Goal: Transaction & Acquisition: Purchase product/service

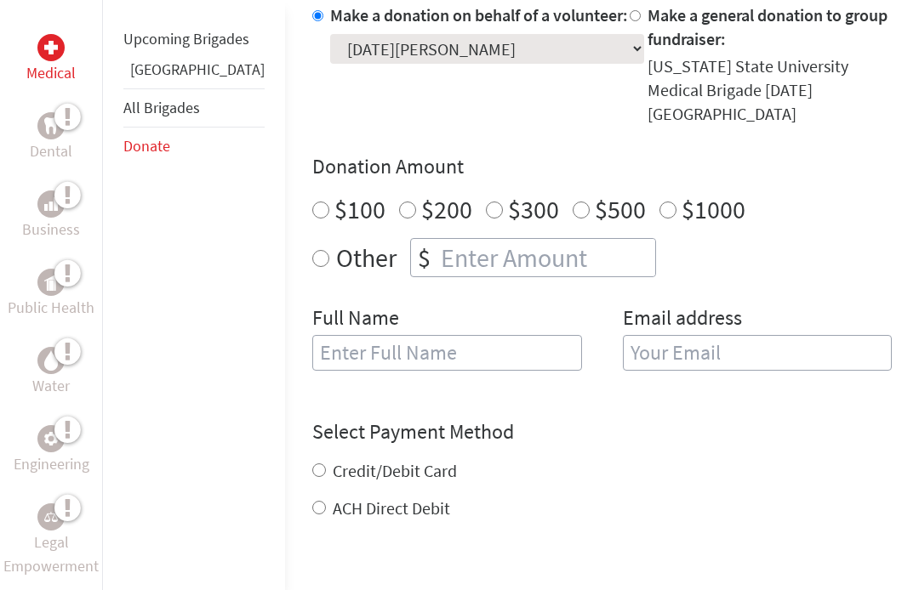
scroll to position [569, 0]
click at [312, 251] on input "Other" at bounding box center [320, 259] width 17 height 17
radio input "true"
click at [437, 244] on input "number" at bounding box center [546, 258] width 218 height 37
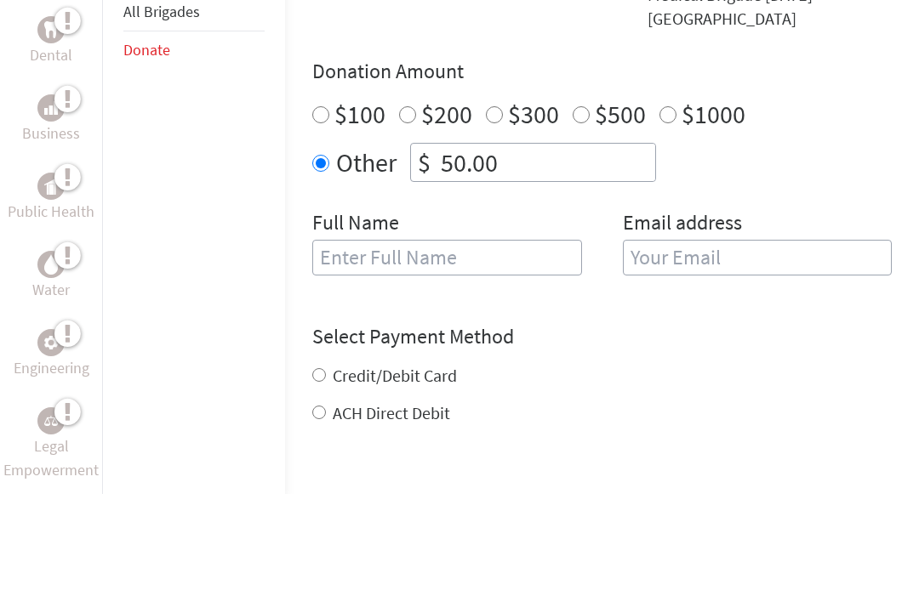
type input "50.00"
click at [437, 336] on input "text" at bounding box center [447, 354] width 270 height 36
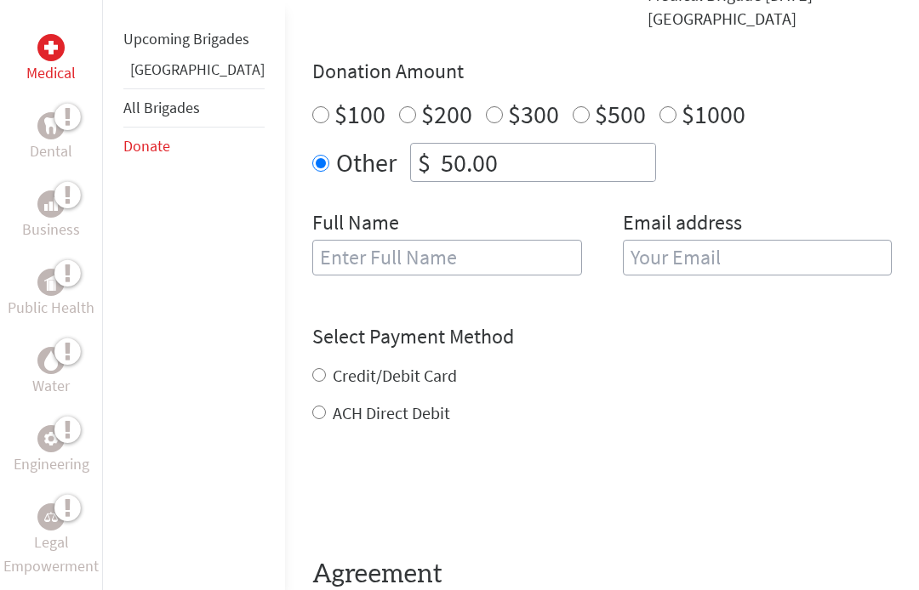
click at [333, 240] on input "text" at bounding box center [447, 258] width 270 height 36
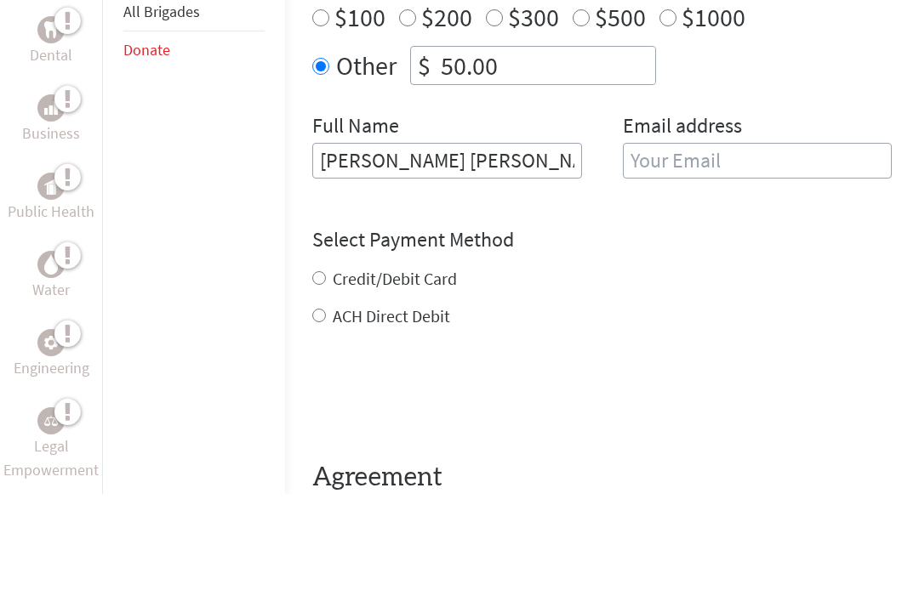
type input "[PERSON_NAME] [PERSON_NAME]"
click at [756, 240] on input "email" at bounding box center [758, 258] width 270 height 36
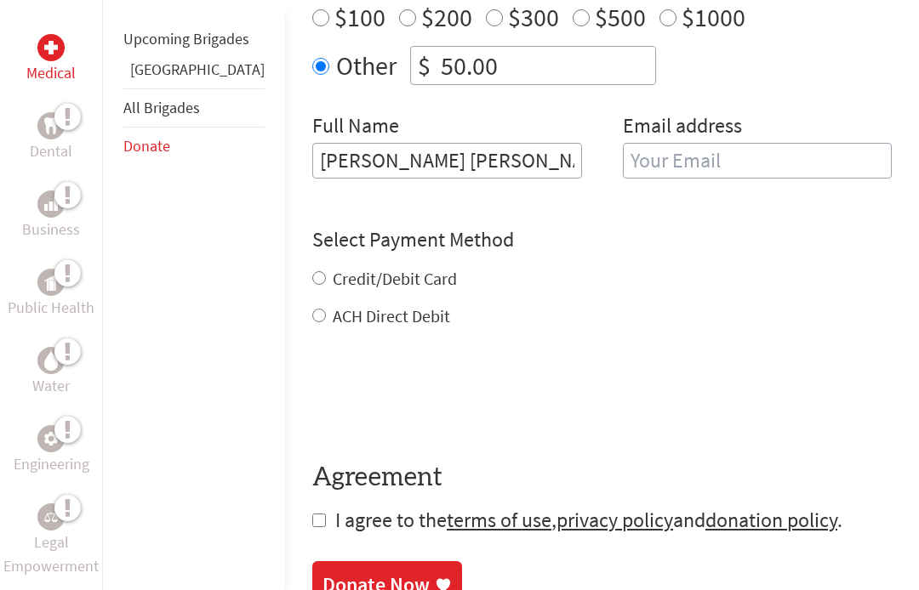
click at [754, 147] on input "email" at bounding box center [758, 161] width 270 height 36
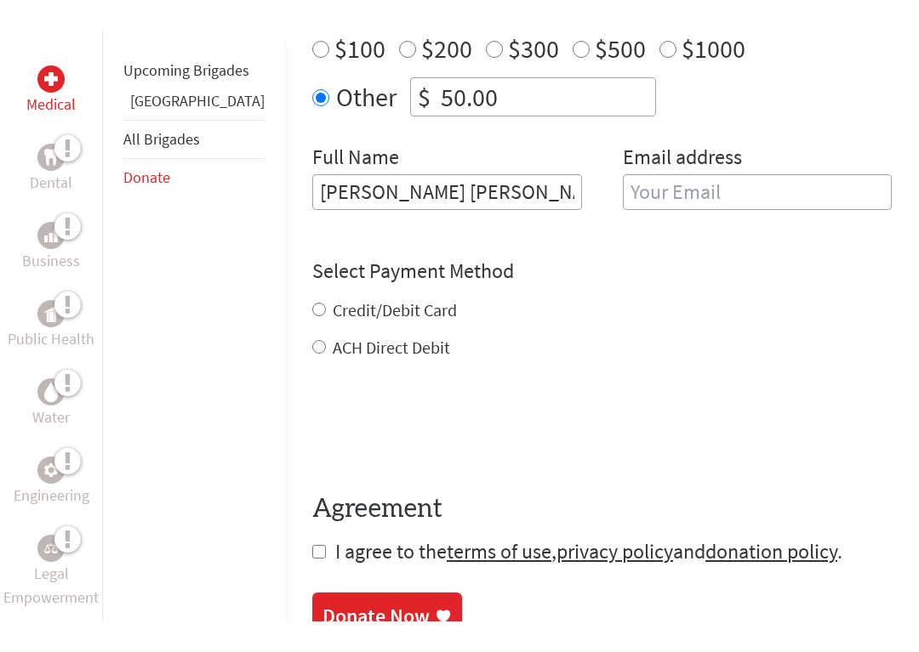
scroll to position [761, 0]
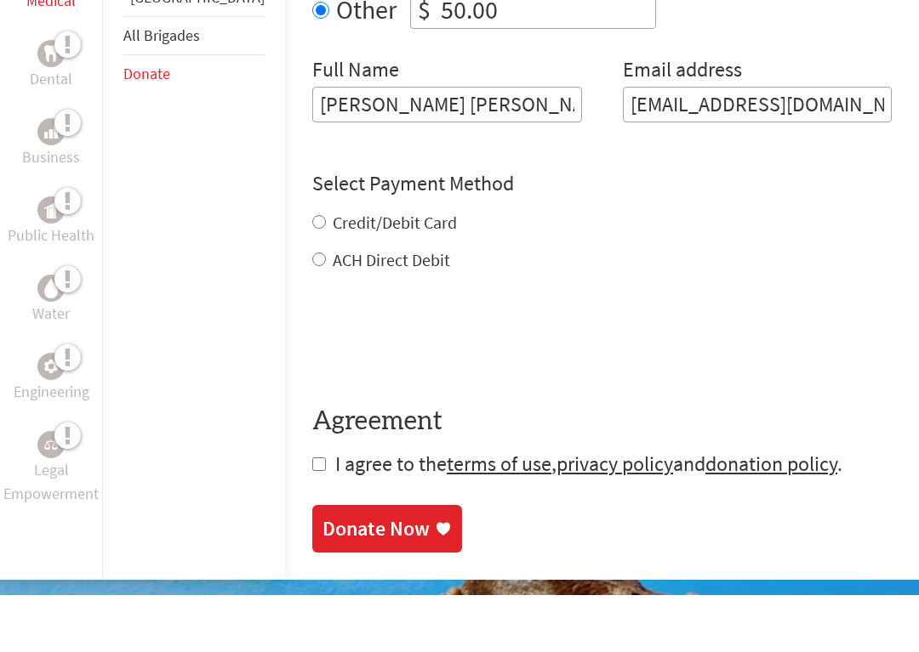
type input "[EMAIL_ADDRESS][DOMAIN_NAME]"
click at [312, 268] on div "Credit/Debit Card ACH Direct Debit" at bounding box center [601, 298] width 579 height 61
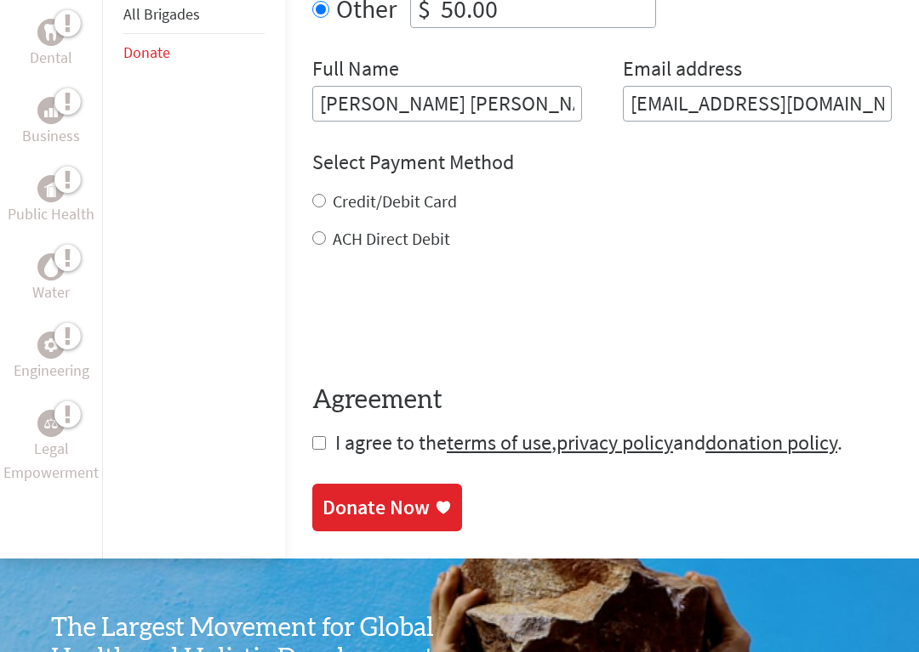
click at [312, 194] on input "Credit/Debit Card" at bounding box center [319, 201] width 14 height 14
radio input "true"
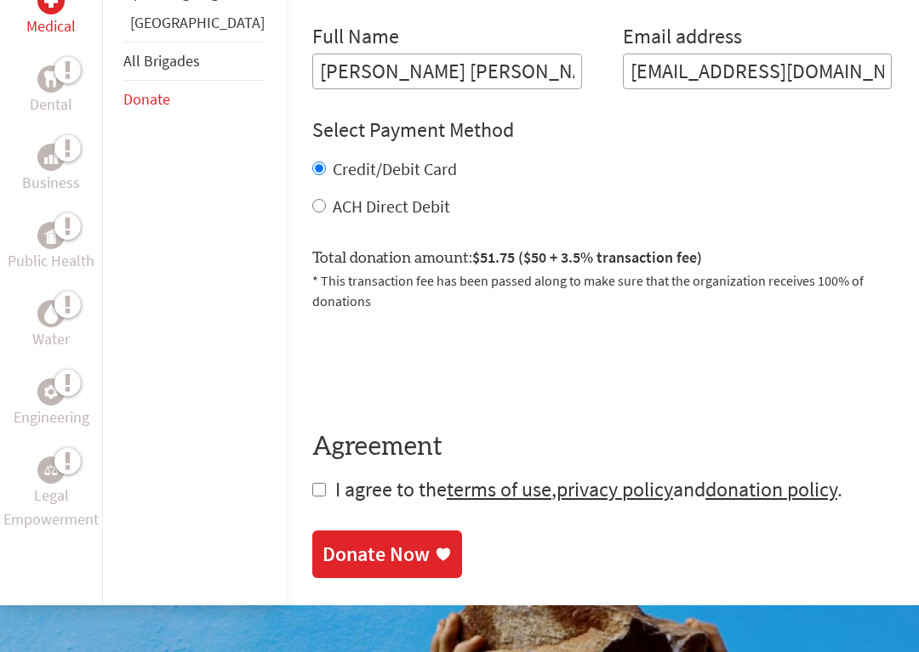
scroll to position [851, 0]
click at [312, 483] on input "checkbox" at bounding box center [319, 490] width 14 height 14
checkbox input "true"
click at [447, 476] on link "terms of use" at bounding box center [499, 489] width 105 height 26
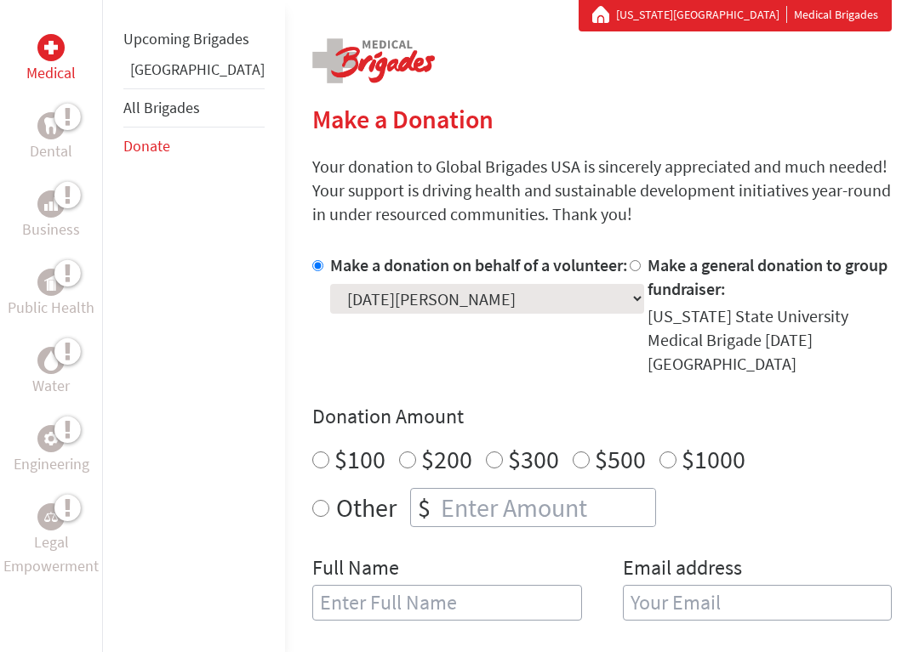
scroll to position [321, 0]
click at [312, 487] on div "Other $" at bounding box center [601, 506] width 579 height 39
click at [312, 499] on input "Other" at bounding box center [320, 507] width 17 height 17
radio input "true"
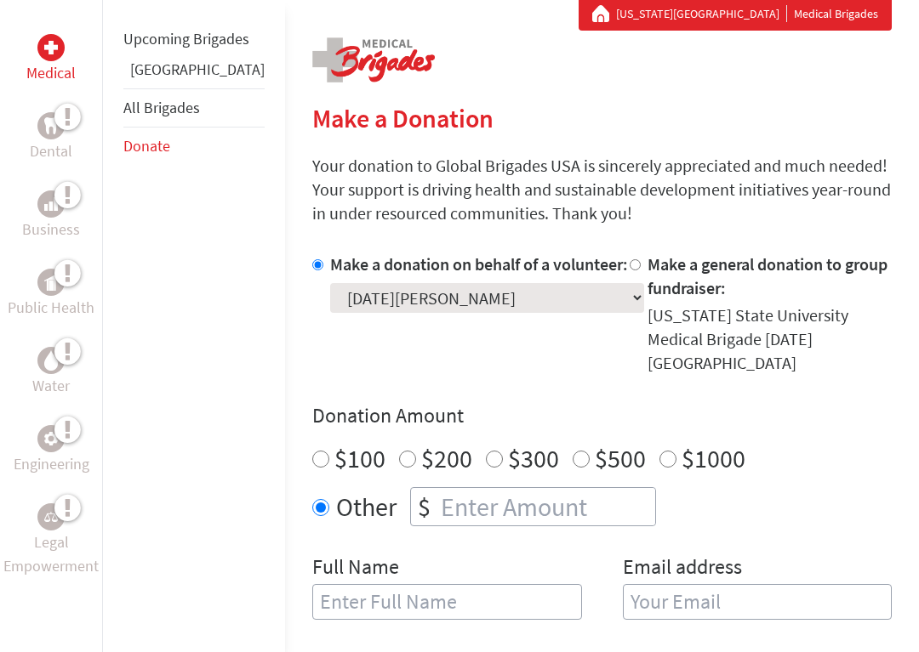
click at [437, 488] on input "number" at bounding box center [546, 506] width 218 height 37
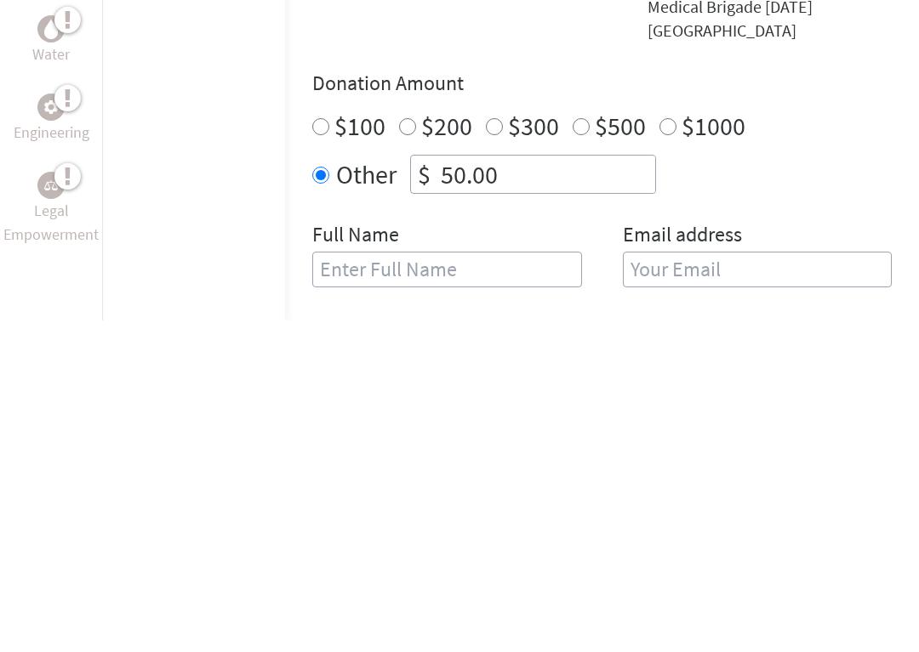
click at [486, 584] on input "text" at bounding box center [447, 602] width 270 height 36
click at [411, 488] on div "$" at bounding box center [424, 506] width 26 height 37
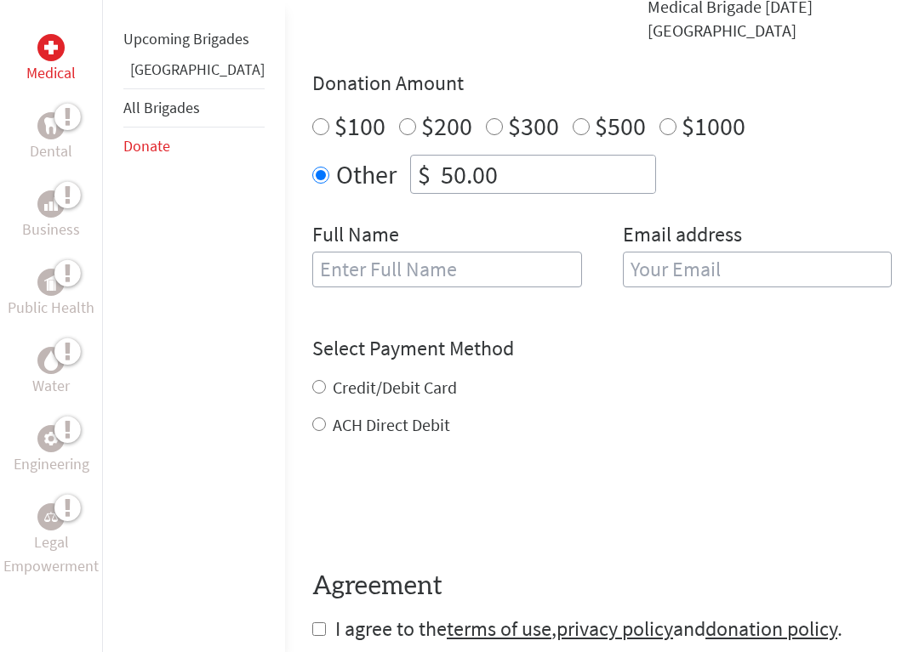
click at [462, 156] on input "50.00" at bounding box center [546, 174] width 218 height 37
type input "5"
type input "50.00"
click at [312, 253] on input "text" at bounding box center [447, 271] width 270 height 36
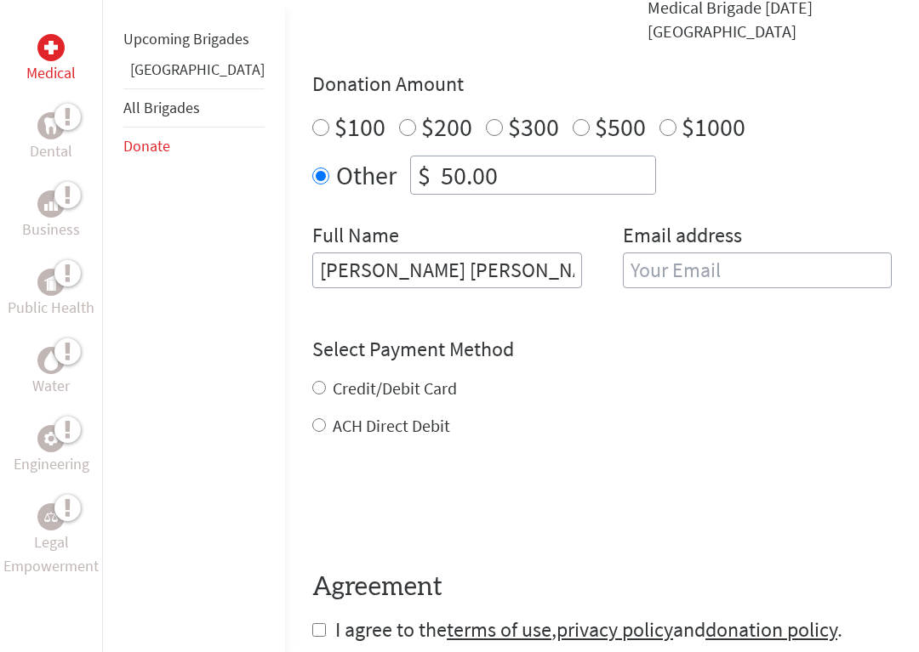
type input "[PERSON_NAME] [PERSON_NAME]"
click at [725, 253] on input "email" at bounding box center [758, 271] width 270 height 36
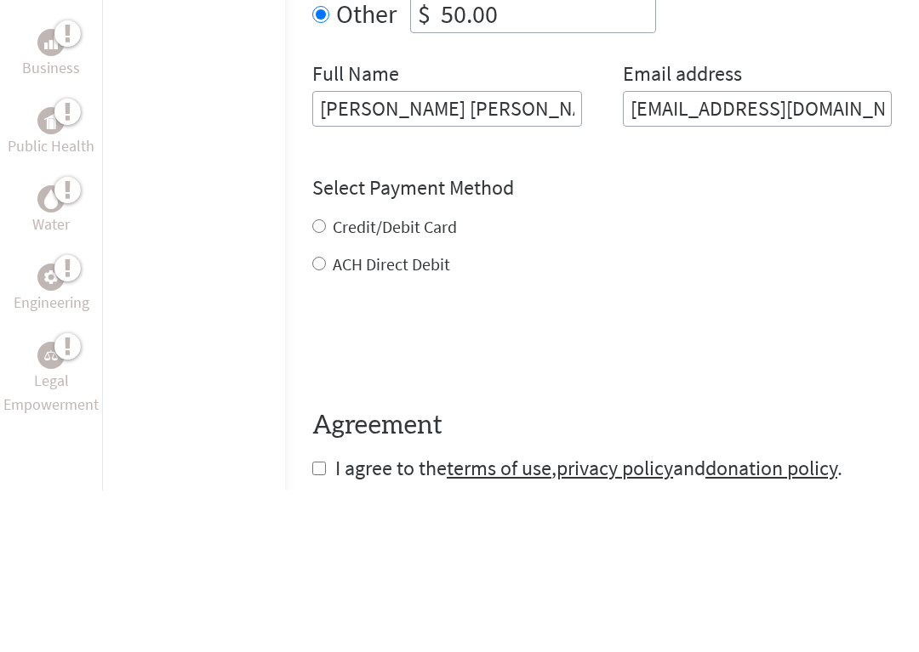
type input "[EMAIL_ADDRESS][DOMAIN_NAME]"
click at [312, 377] on div "Credit/Debit Card ACH Direct Debit" at bounding box center [601, 407] width 579 height 61
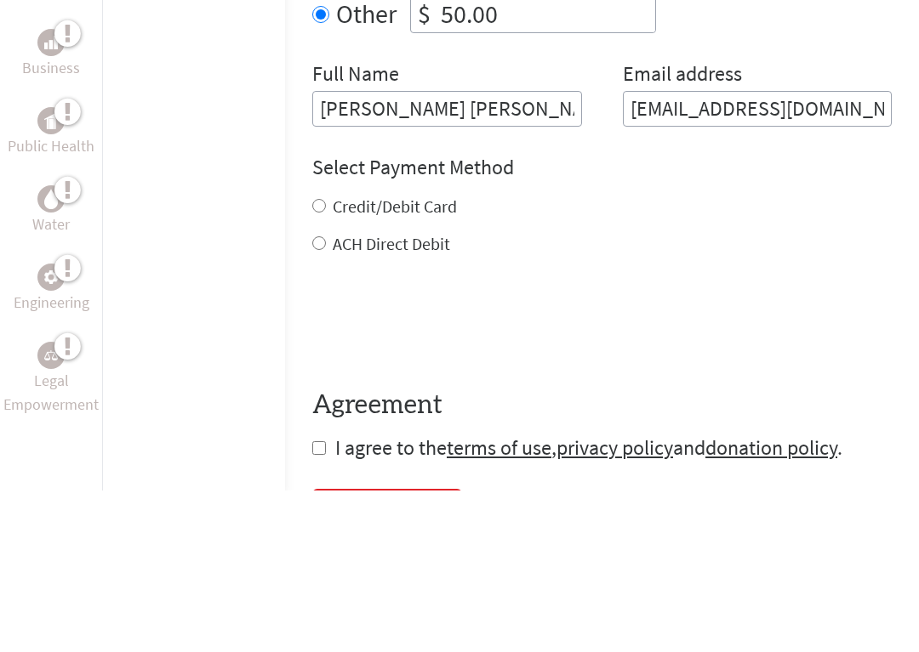
scroll to position [815, 0]
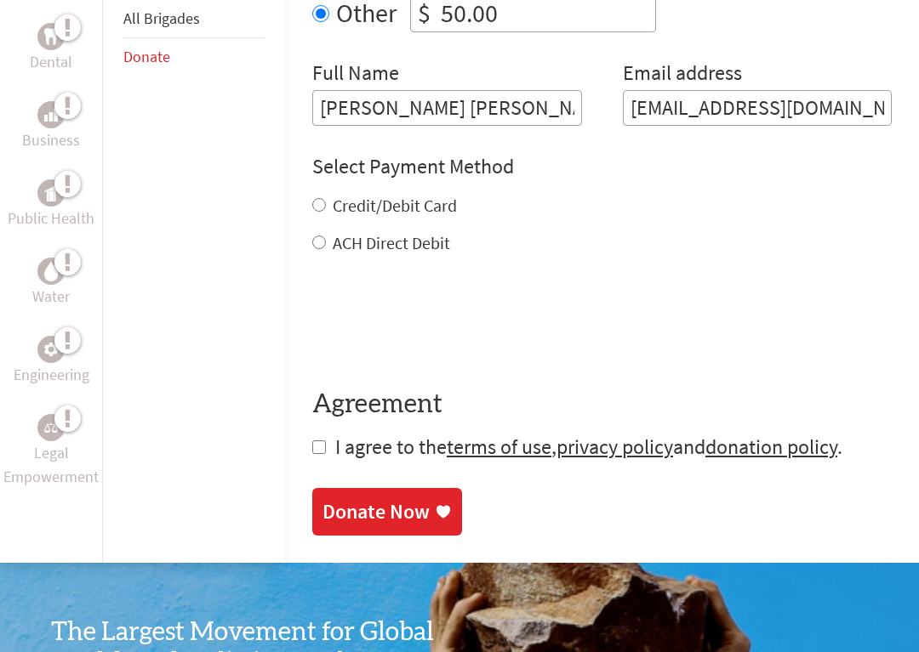
click at [312, 198] on input "Credit/Debit Card" at bounding box center [319, 205] width 14 height 14
radio input "true"
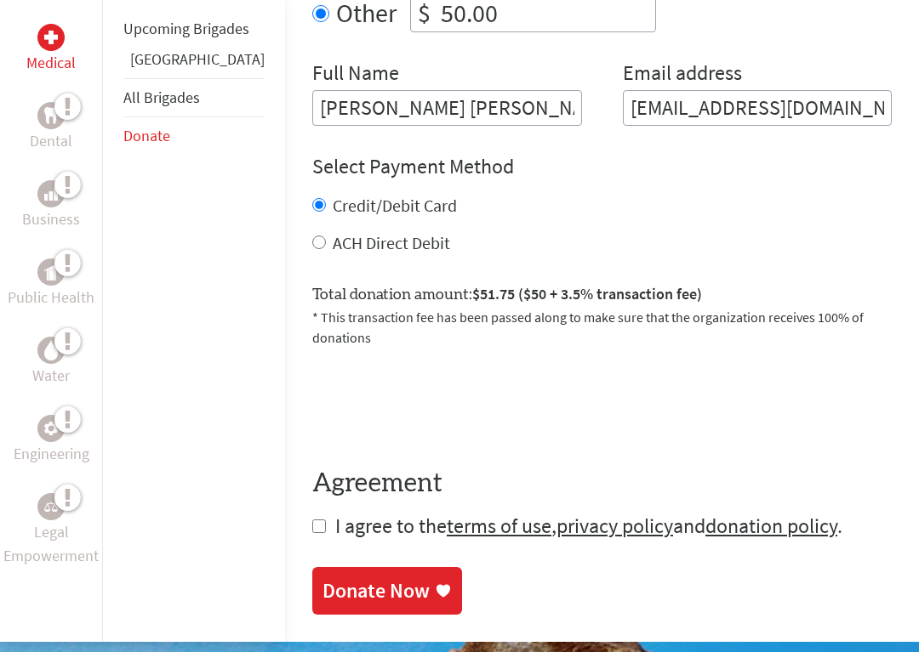
click at [312, 482] on form "Make a donation on behalf of a volunteer: Select a volunteer... Adalee Johnson …" at bounding box center [601, 149] width 579 height 782
click at [312, 520] on input "checkbox" at bounding box center [319, 527] width 14 height 14
checkbox input "true"
click at [358, 577] on div "Donate Now" at bounding box center [375, 590] width 107 height 27
